Goal: Task Accomplishment & Management: Use online tool/utility

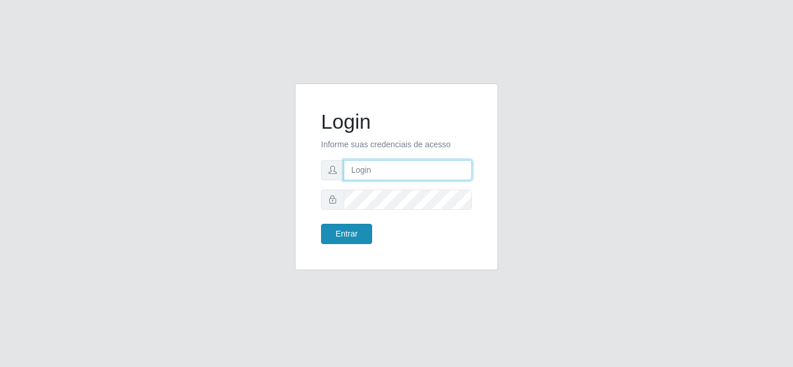
type input "[EMAIL_ADDRESS][DOMAIN_NAME]"
click at [353, 239] on button "Entrar" at bounding box center [346, 234] width 51 height 20
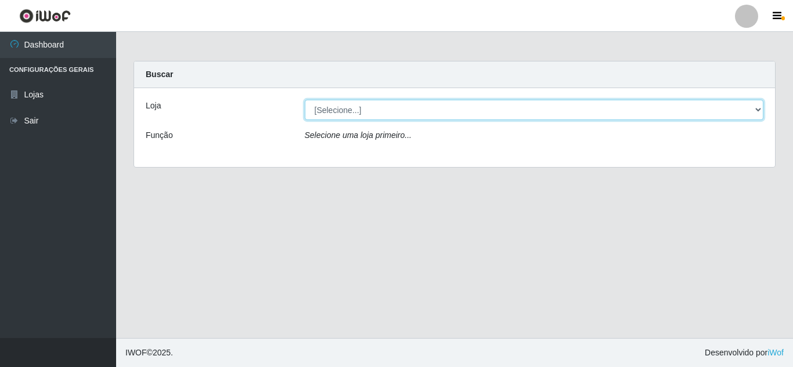
click at [344, 115] on select "[Selecione...] Atacado Vem - Loja 30 Laranjeiras Velha" at bounding box center [534, 110] width 459 height 20
select select "495"
click at [305, 100] on select "[Selecione...] Atacado Vem - Loja 30 Laranjeiras Velha" at bounding box center [534, 110] width 459 height 20
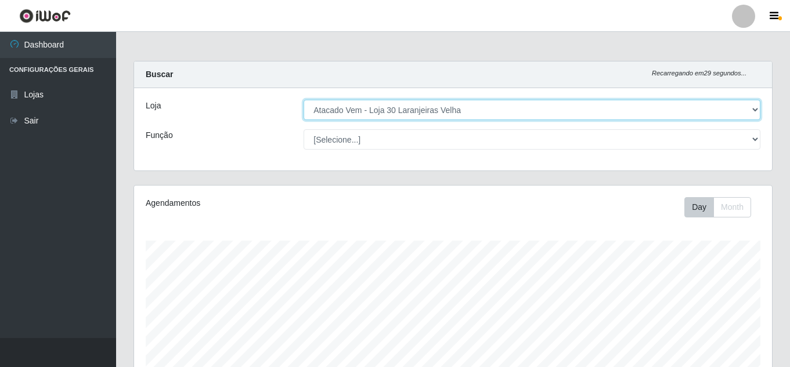
scroll to position [241, 638]
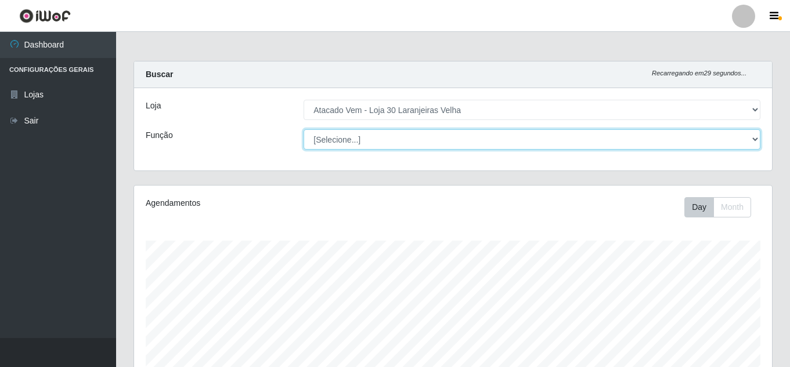
click at [347, 142] on select "[Selecione...] Repositor Repositor + Repositor ++" at bounding box center [531, 139] width 457 height 20
select select "24"
click at [303, 129] on select "[Selecione...] Repositor Repositor + Repositor ++" at bounding box center [531, 139] width 457 height 20
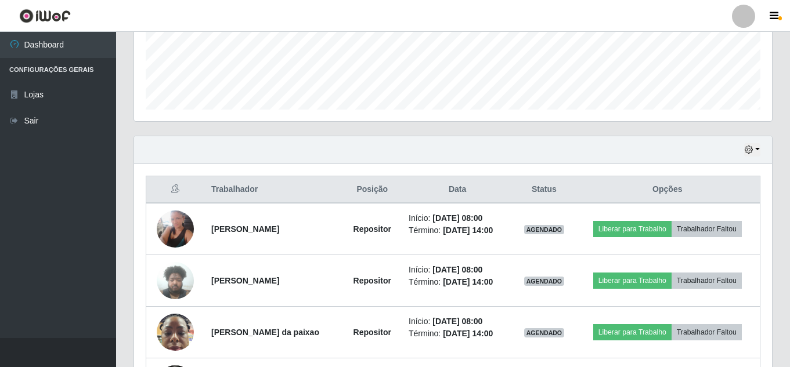
scroll to position [406, 0]
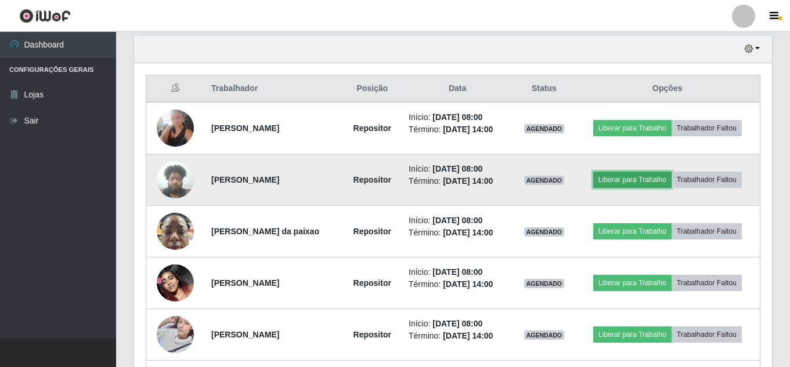
click at [623, 181] on button "Liberar para Trabalho" at bounding box center [632, 180] width 78 height 16
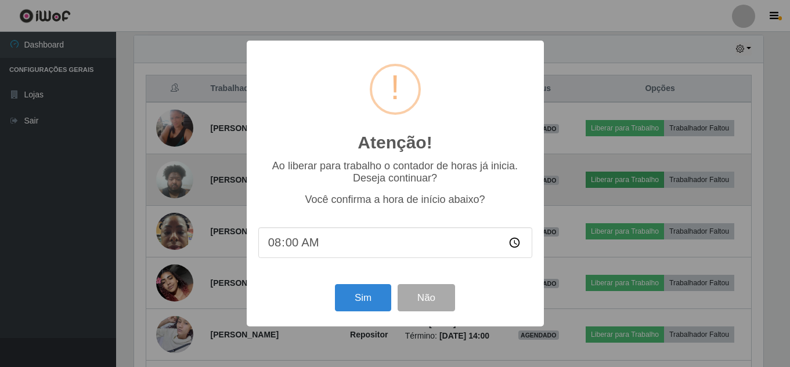
scroll to position [241, 632]
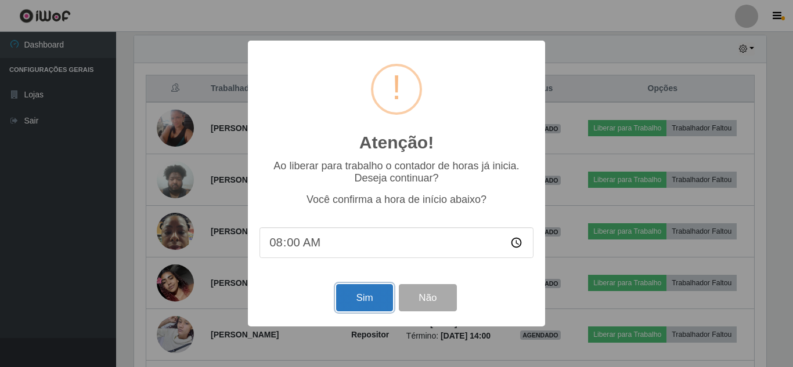
click at [364, 305] on button "Sim" at bounding box center [364, 297] width 56 height 27
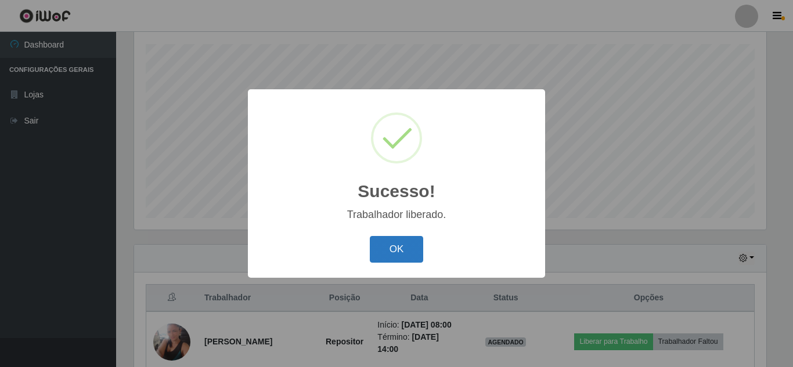
click at [390, 245] on button "OK" at bounding box center [397, 249] width 54 height 27
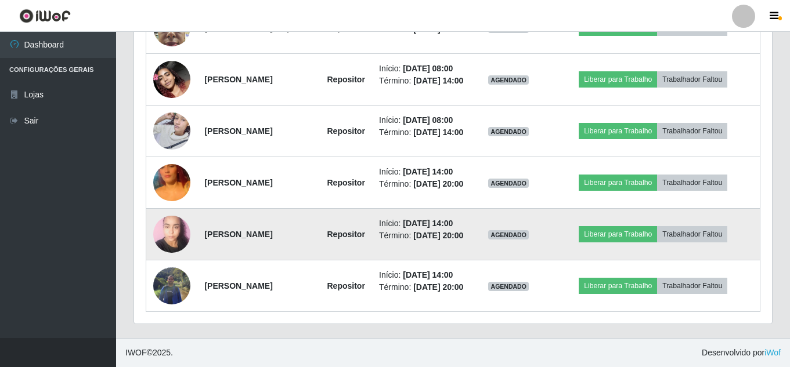
scroll to position [679, 0]
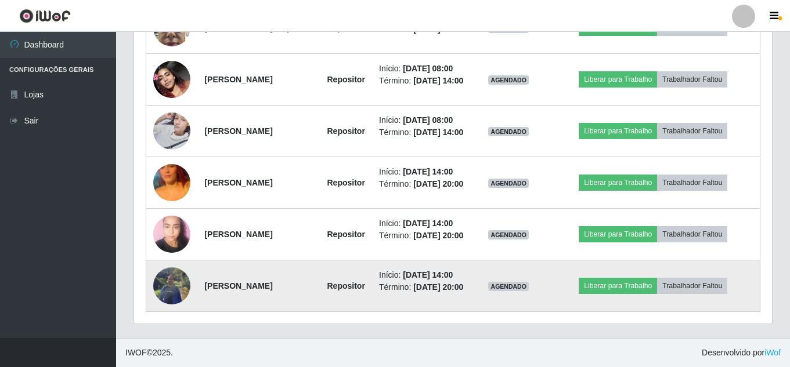
click at [164, 287] on img at bounding box center [171, 285] width 37 height 49
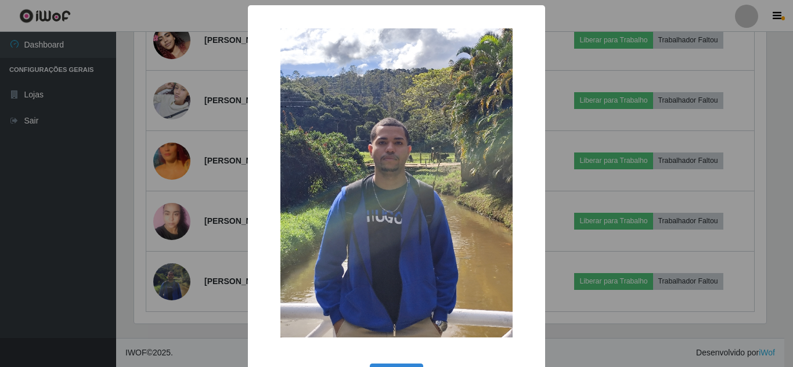
click at [168, 291] on div "× OK Cancel" at bounding box center [396, 183] width 793 height 367
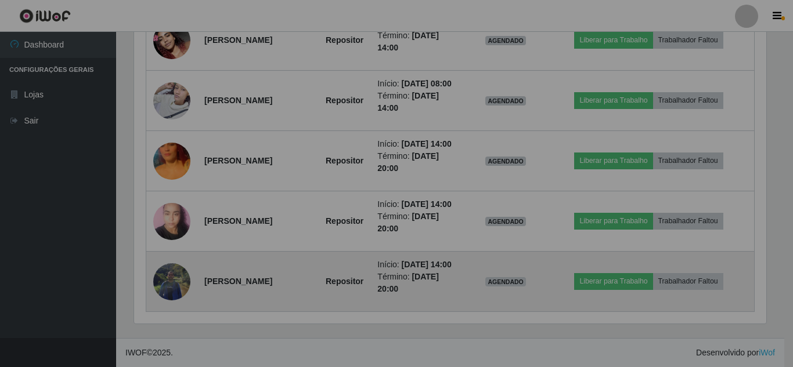
scroll to position [241, 638]
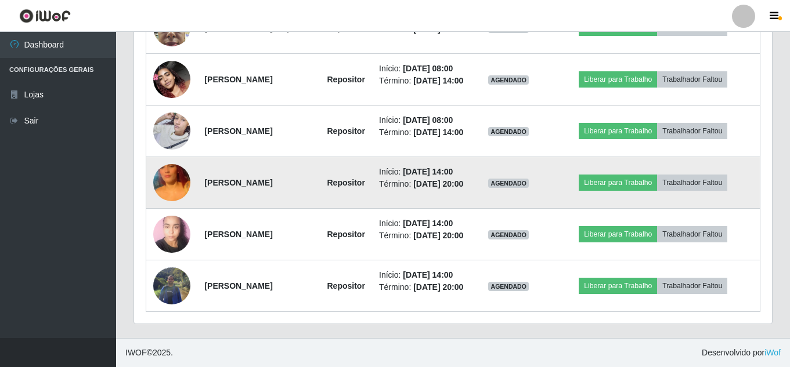
click at [168, 156] on img at bounding box center [171, 183] width 37 height 66
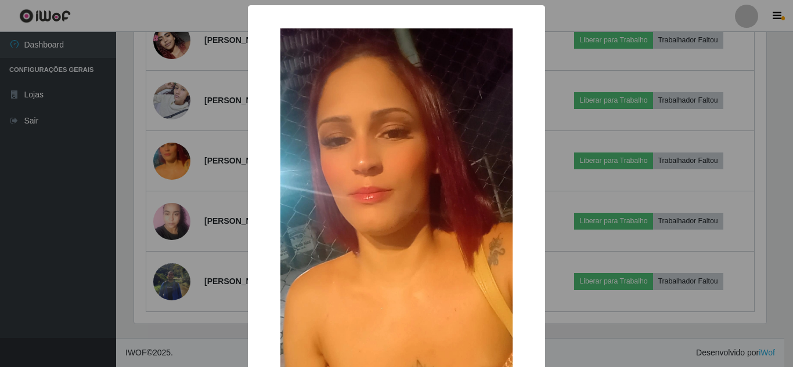
click at [169, 160] on div "× OK Cancel" at bounding box center [396, 183] width 793 height 367
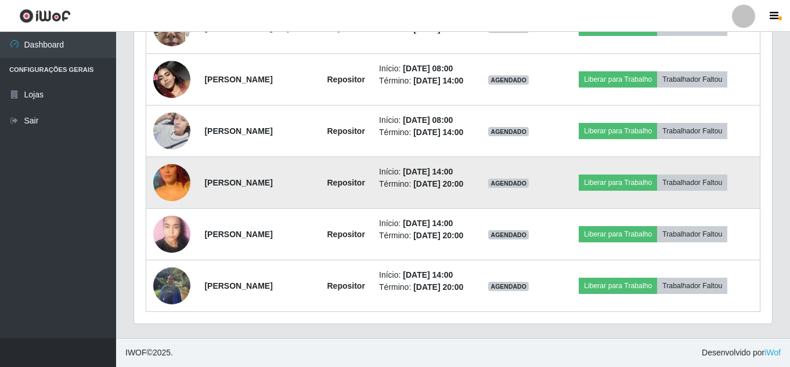
scroll to position [621, 0]
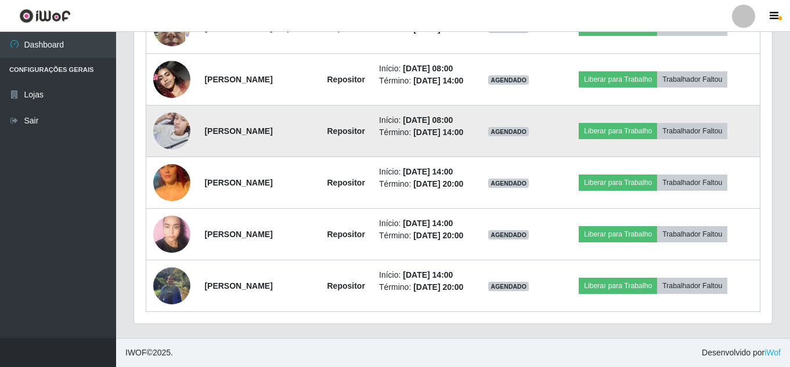
click at [174, 156] on img at bounding box center [171, 130] width 37 height 49
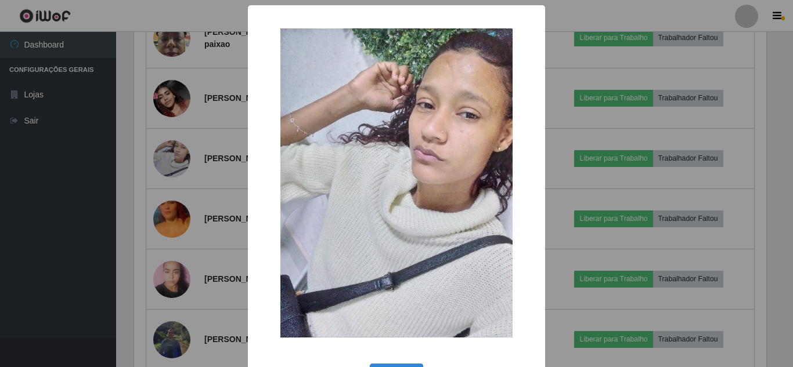
click at [174, 158] on div "× OK Cancel" at bounding box center [396, 183] width 793 height 367
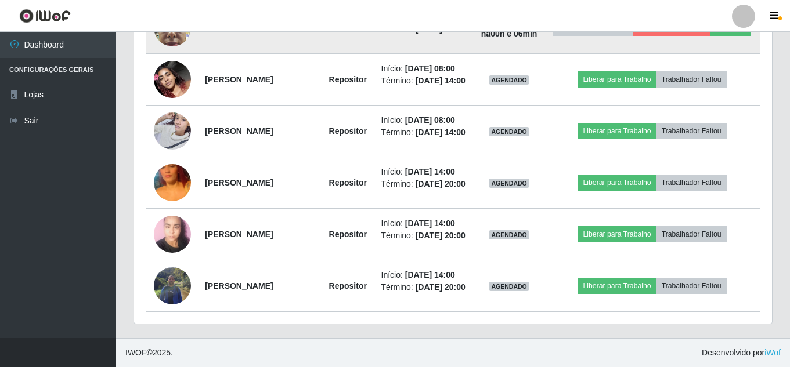
scroll to position [621, 0]
